Goal: Book appointment/travel/reservation

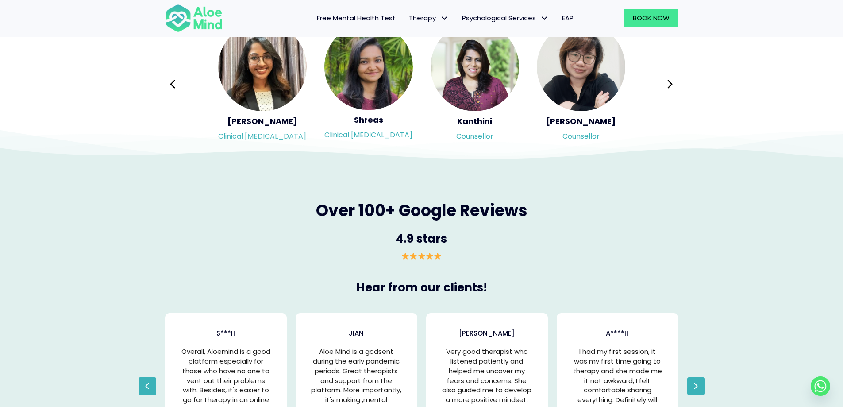
scroll to position [1505, 0]
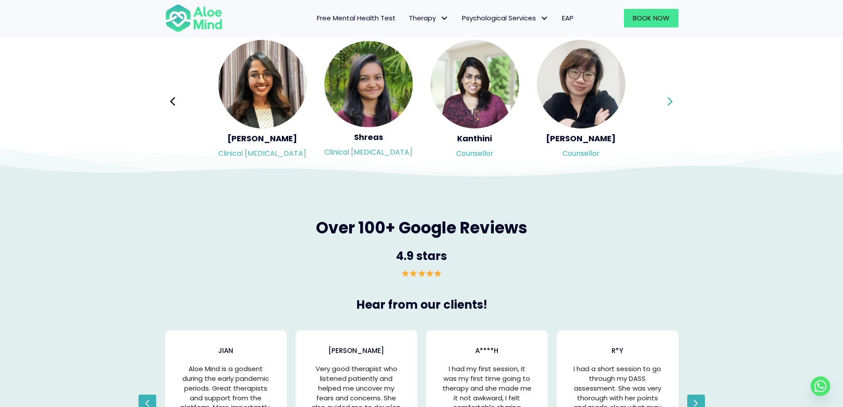
click at [666, 107] on button "Next" at bounding box center [670, 101] width 21 height 21
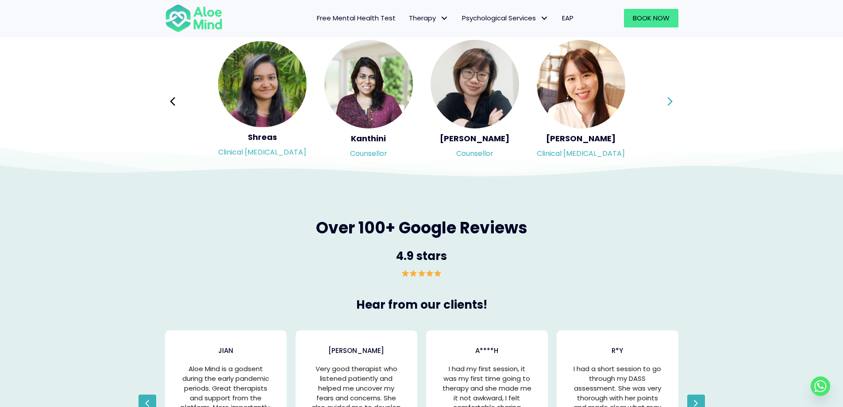
click at [666, 107] on button "Next" at bounding box center [670, 101] width 21 height 21
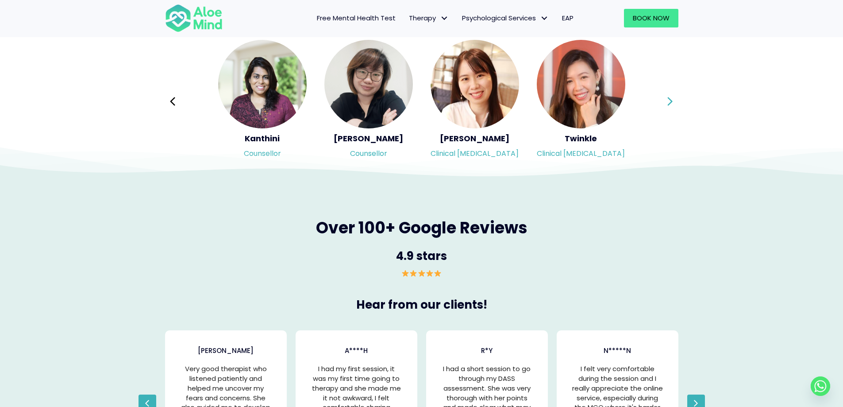
click at [666, 107] on button "Next" at bounding box center [670, 101] width 21 height 21
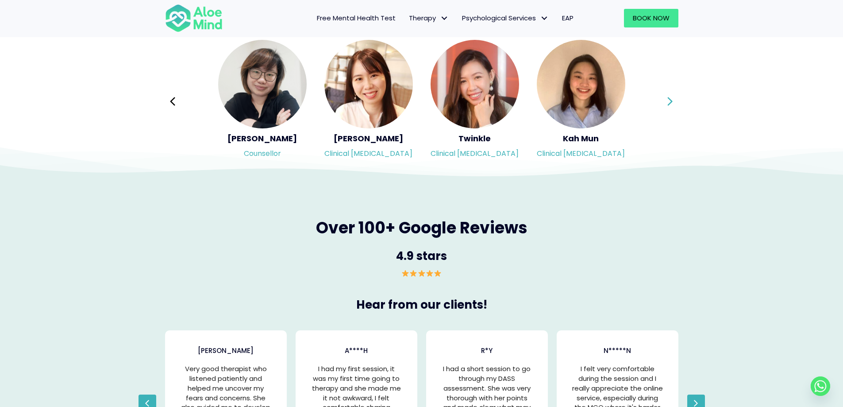
click at [666, 107] on button "Next" at bounding box center [670, 101] width 21 height 21
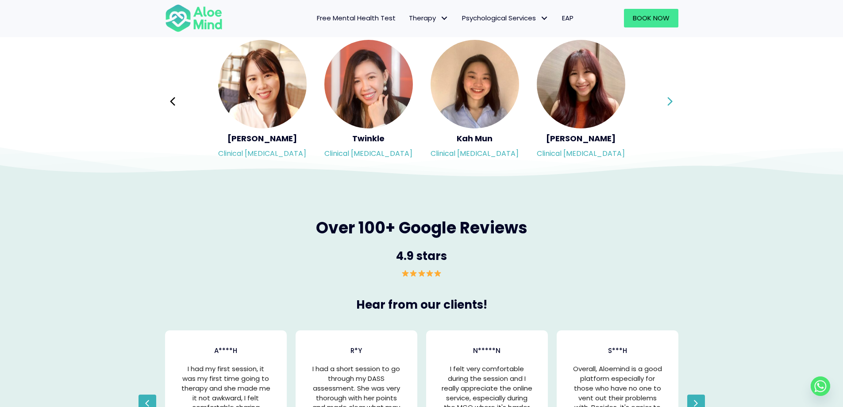
click at [666, 107] on button "Next" at bounding box center [670, 101] width 21 height 21
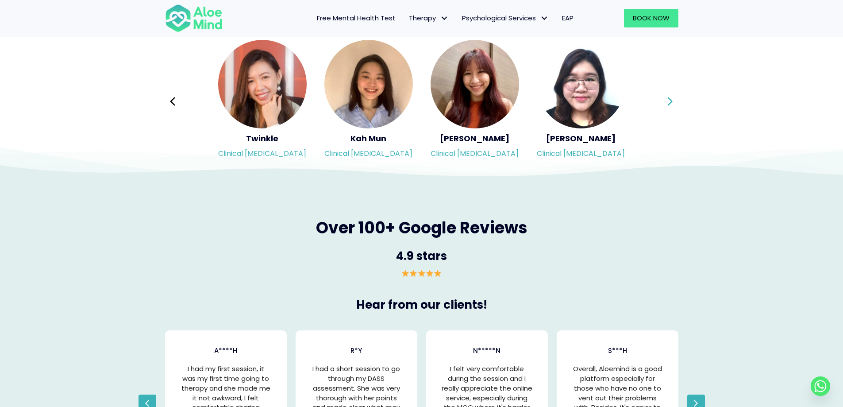
click at [666, 107] on button "Next" at bounding box center [670, 101] width 21 height 21
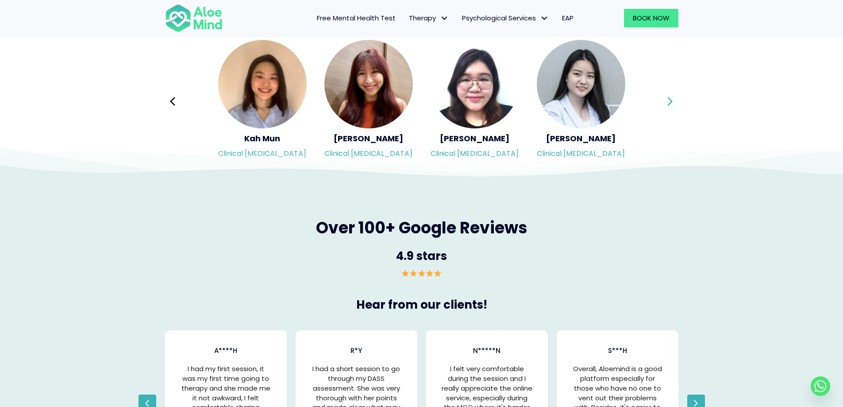
click at [666, 107] on button "Next" at bounding box center [670, 101] width 21 height 21
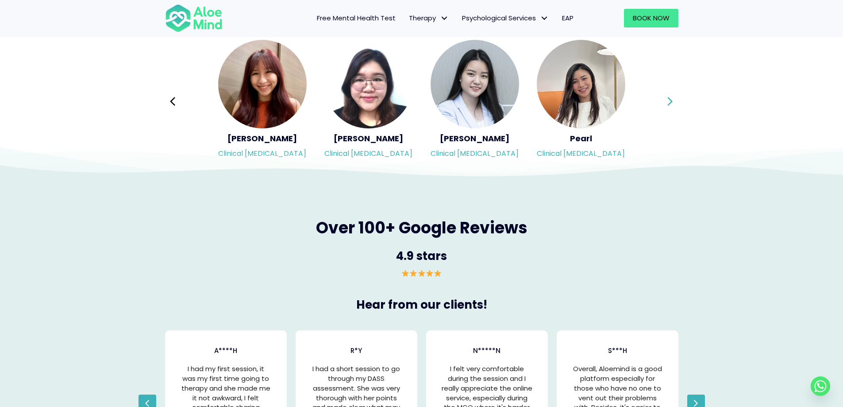
click at [666, 107] on button "Next" at bounding box center [670, 101] width 21 height 21
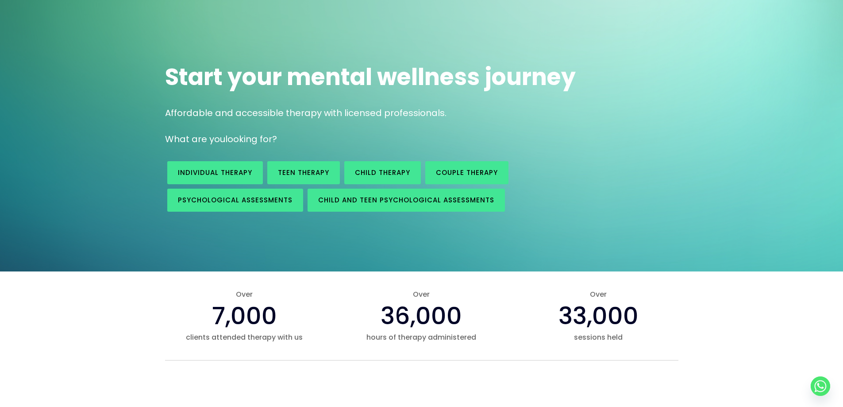
scroll to position [0, 0]
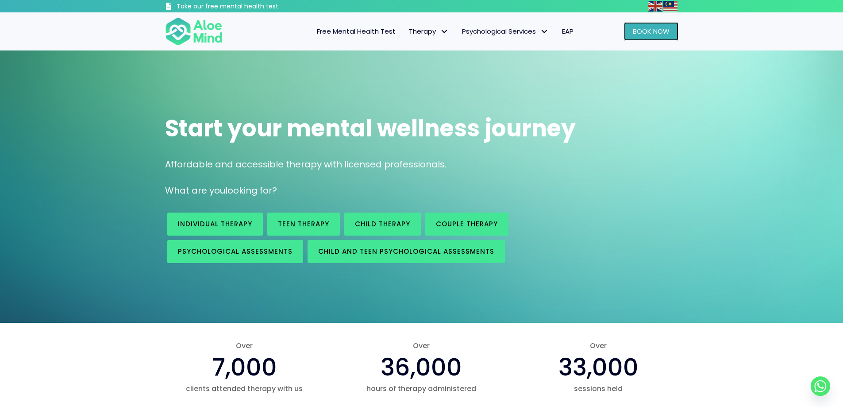
click at [644, 32] on span "Book Now" at bounding box center [651, 31] width 37 height 9
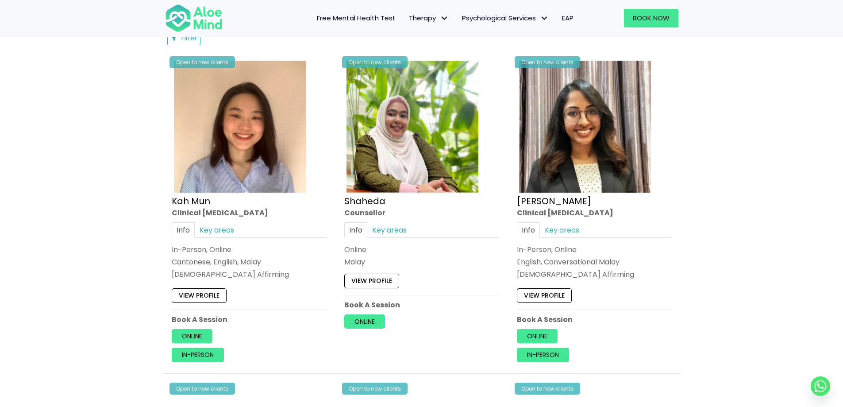
scroll to position [443, 0]
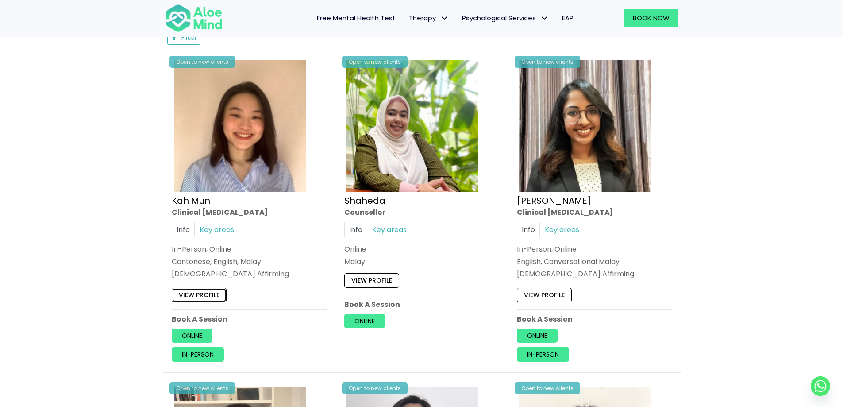
click at [218, 297] on link "View profile" at bounding box center [199, 295] width 55 height 14
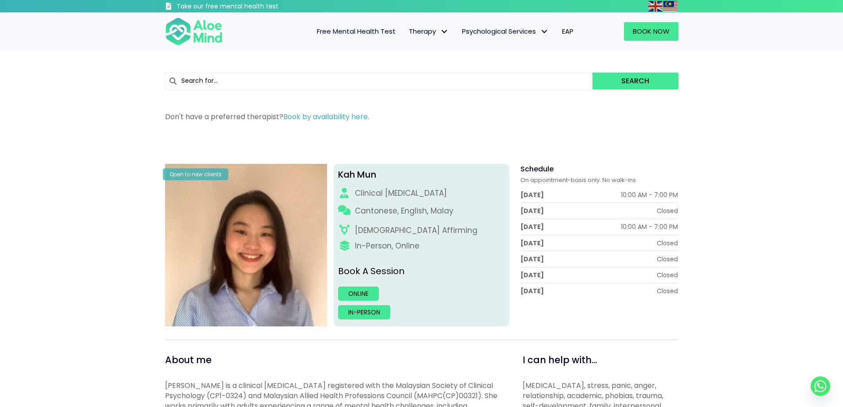
click at [371, 285] on div "Kah Mun Clinical psychologist Cantonese, English, Malay LGBTQ Affirming In-Pers…" at bounding box center [422, 245] width 176 height 162
click at [371, 288] on link "Online" at bounding box center [358, 293] width 41 height 14
